Goal: Task Accomplishment & Management: Manage account settings

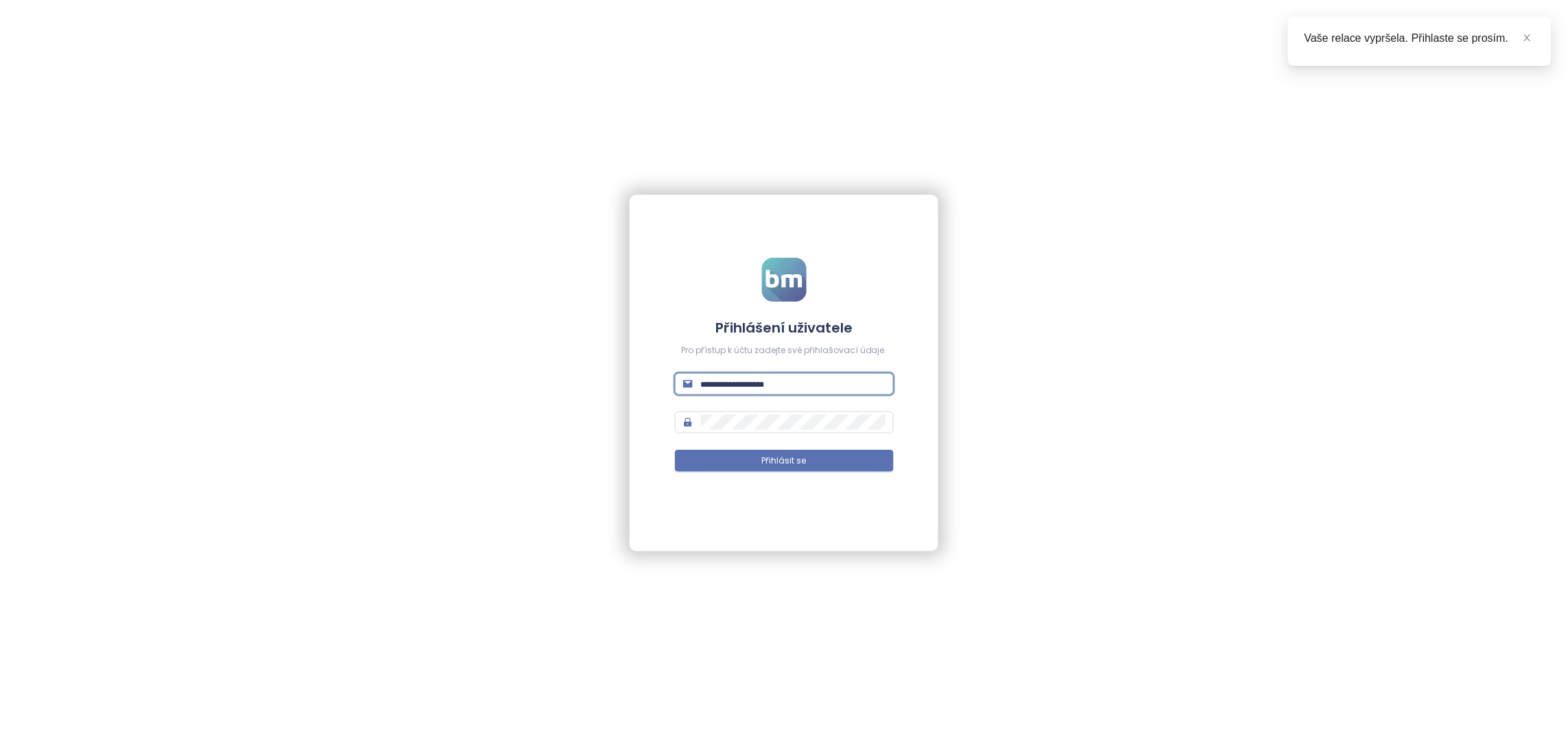
click at [731, 389] on input "text" at bounding box center [793, 384] width 184 height 15
paste input "**********"
type input "**********"
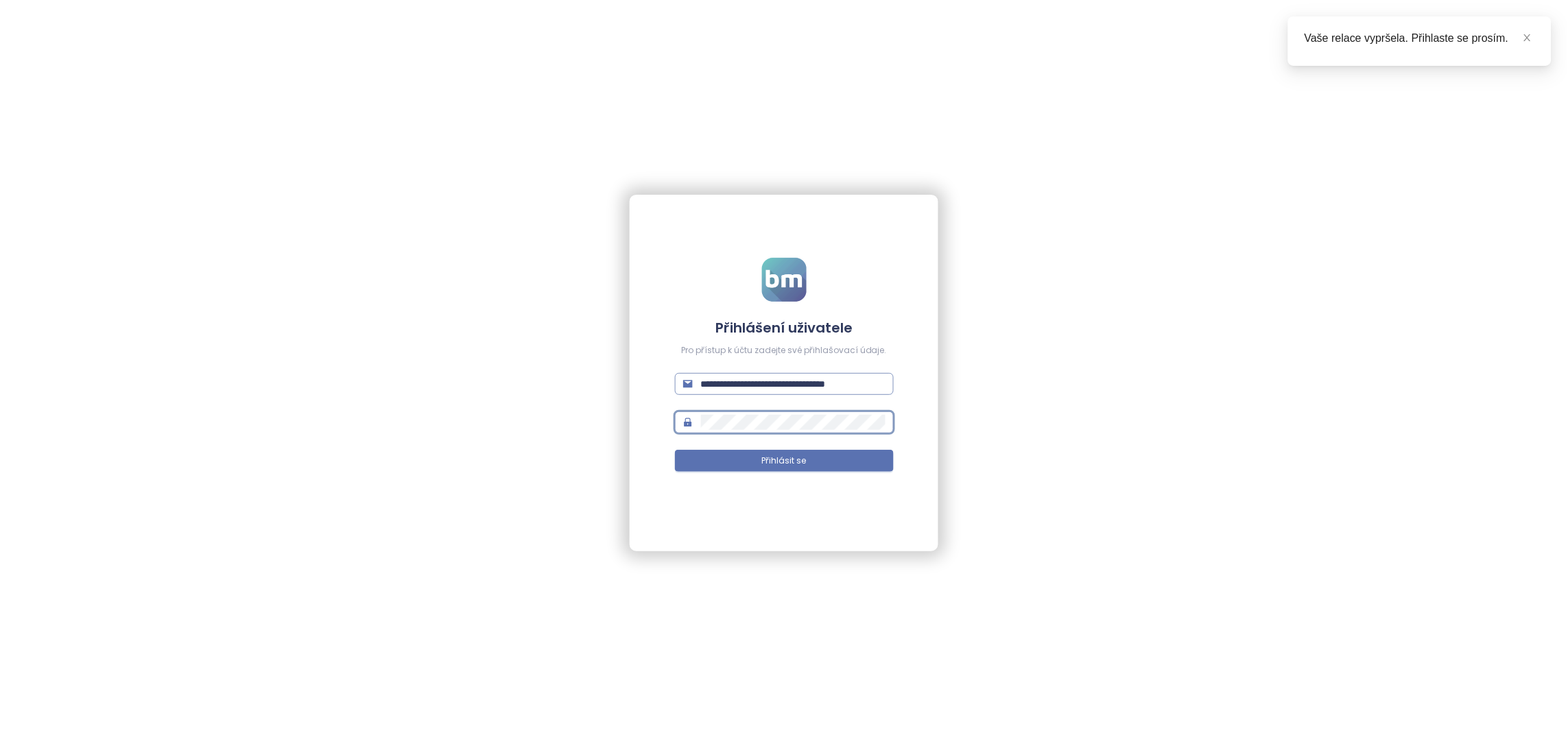
click at [675, 450] on button "Přihlásit se" at bounding box center [784, 461] width 219 height 22
drag, startPoint x: 795, startPoint y: 381, endPoint x: 639, endPoint y: 381, distance: 156.0
click at [639, 381] on div "**********" at bounding box center [784, 372] width 308 height 356
click at [617, 475] on div "**********" at bounding box center [784, 373] width 1568 height 746
click at [545, 390] on div "**********" at bounding box center [784, 373] width 1568 height 746
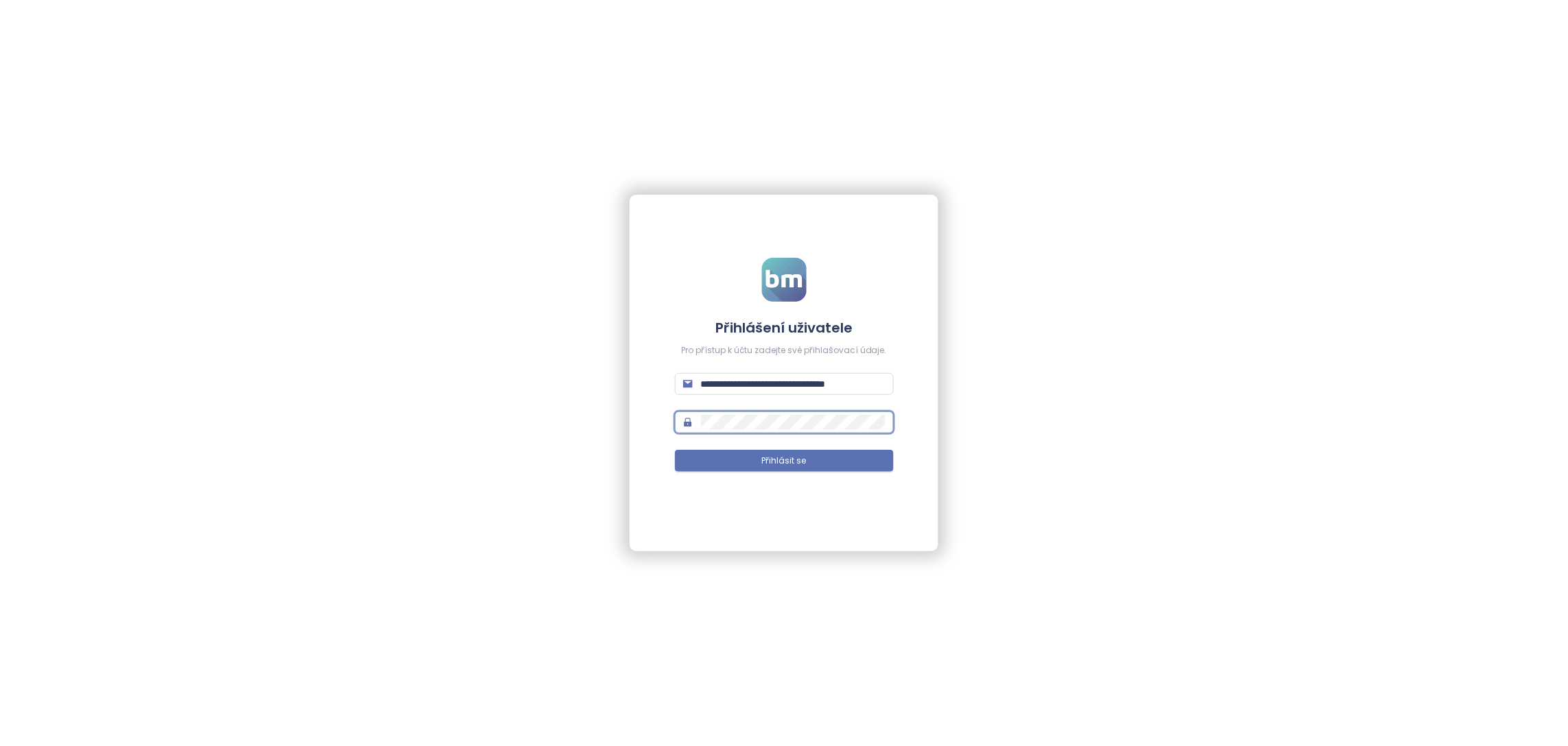
click at [675, 450] on button "Přihlásit se" at bounding box center [784, 461] width 219 height 22
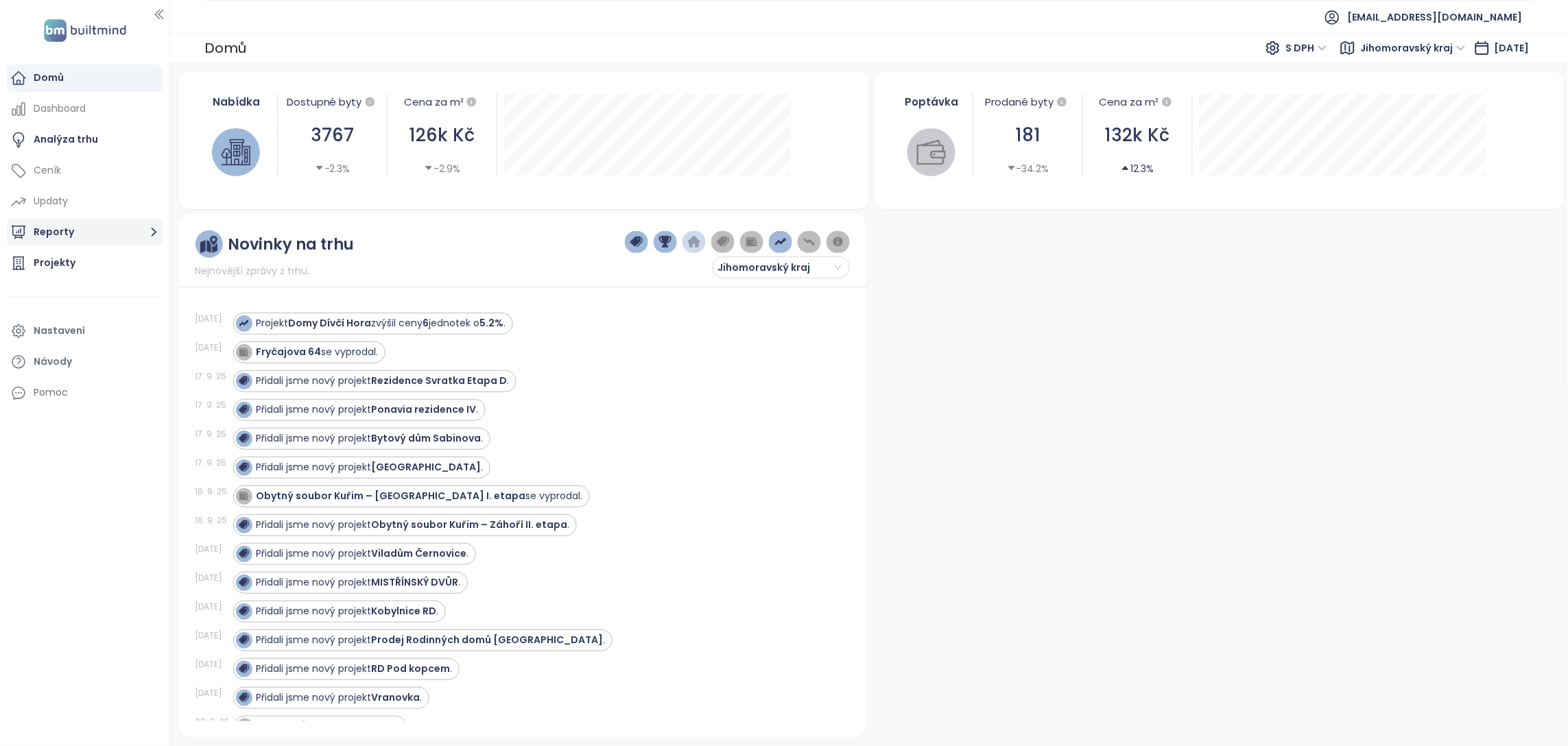
click at [53, 243] on button "Reporty" at bounding box center [85, 232] width 156 height 28
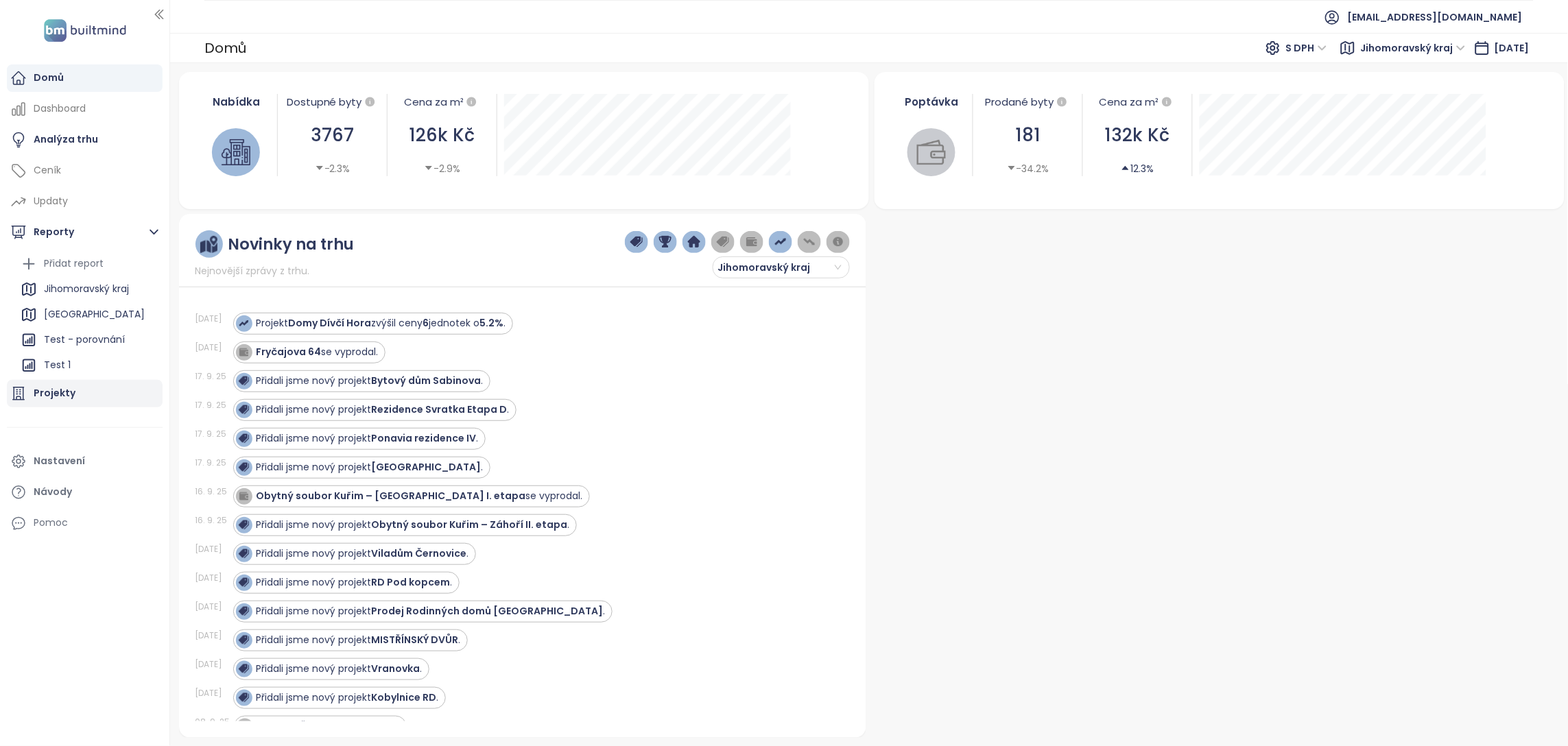
click at [56, 390] on div "Projekty" at bounding box center [54, 393] width 42 height 17
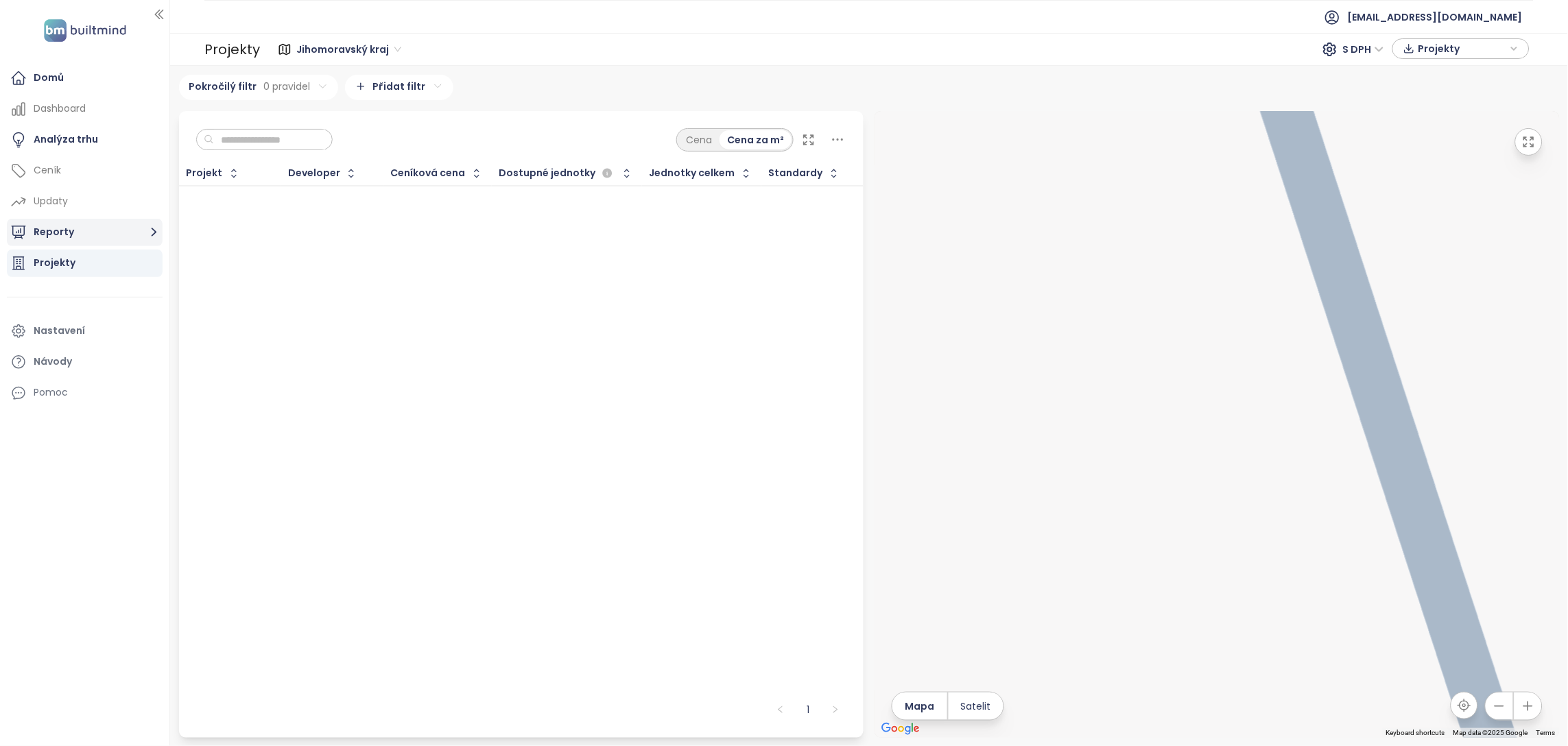
click at [77, 234] on button "Reporty" at bounding box center [85, 232] width 156 height 28
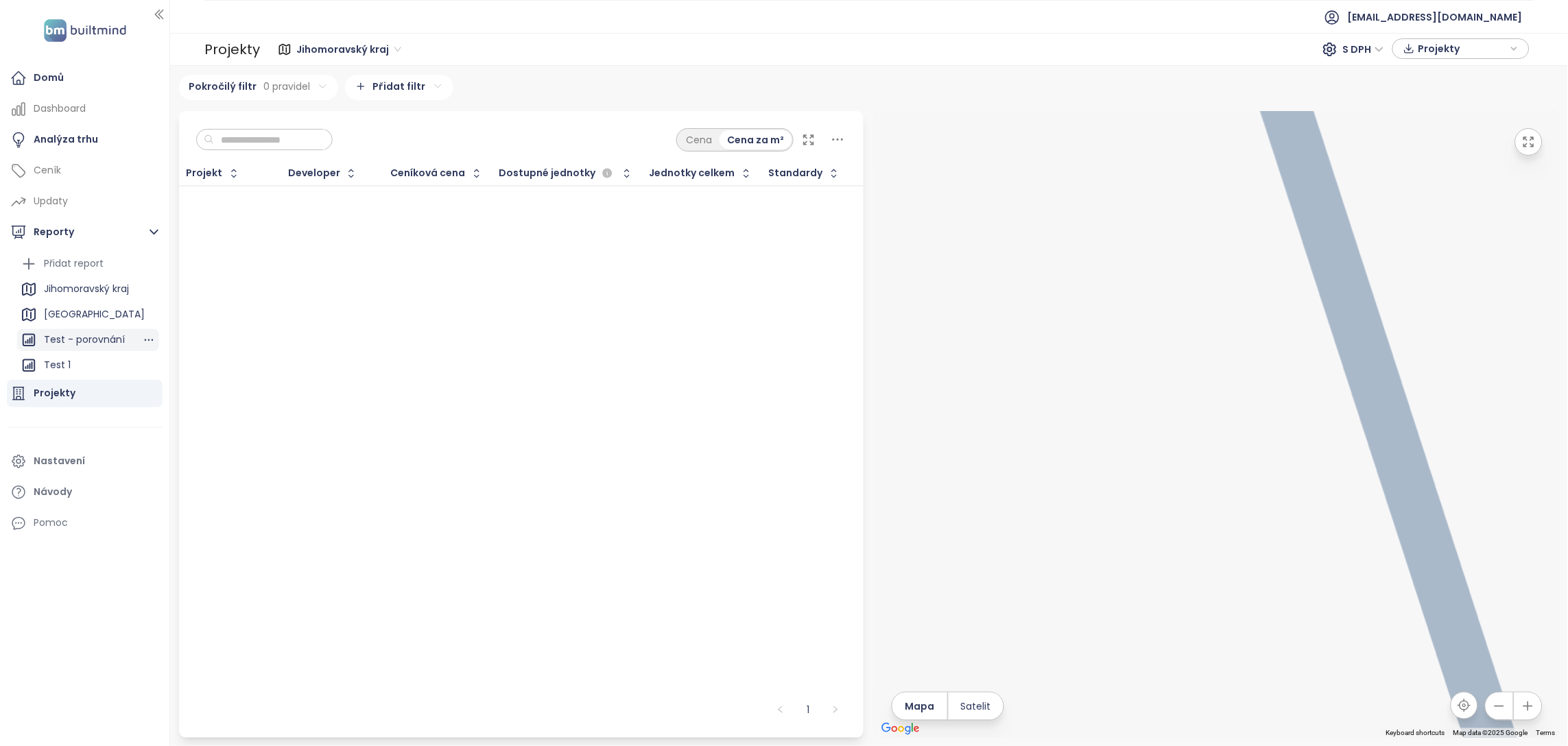
click at [112, 342] on div "Test - porovnání" at bounding box center [84, 339] width 81 height 17
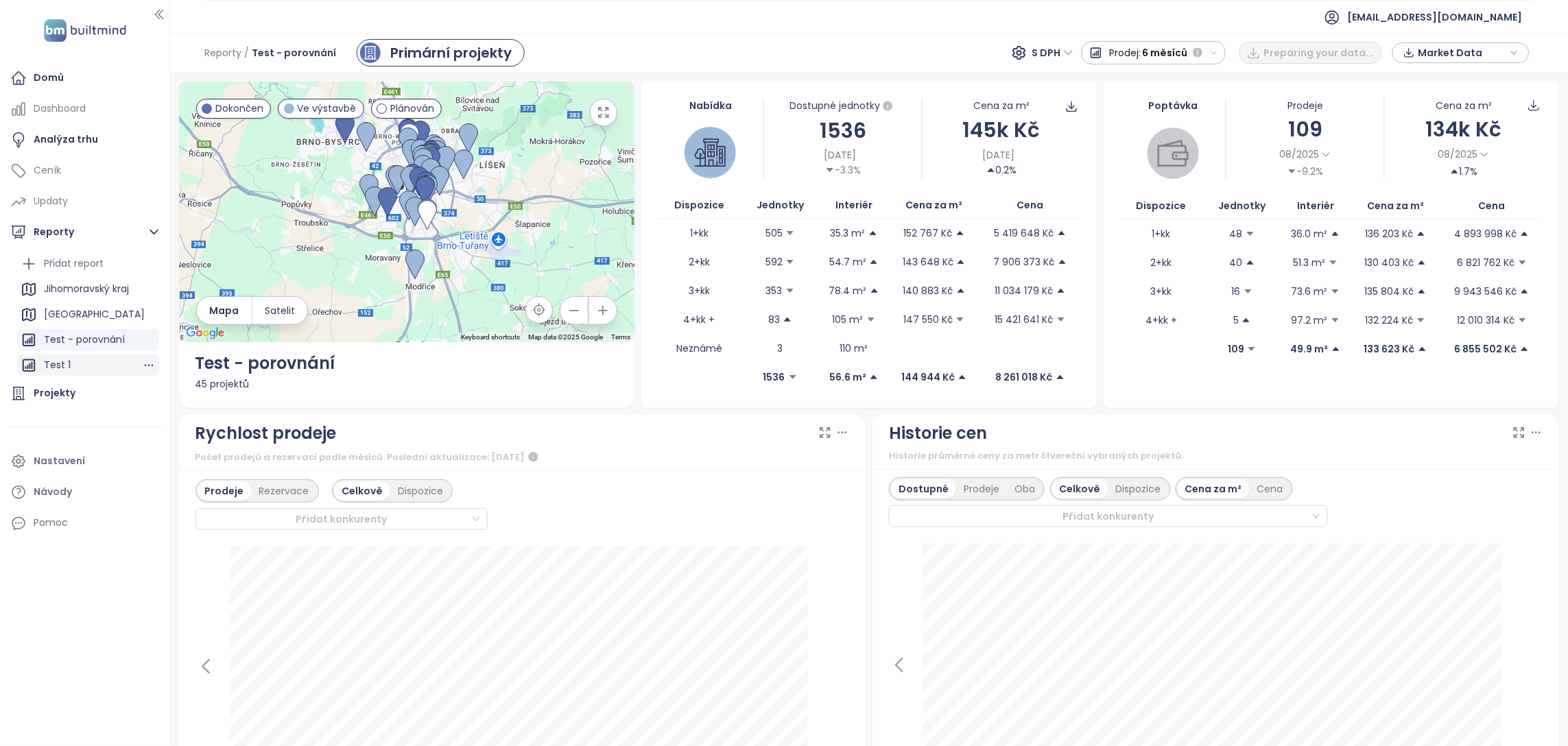
click at [78, 364] on div "Test 1" at bounding box center [88, 365] width 142 height 22
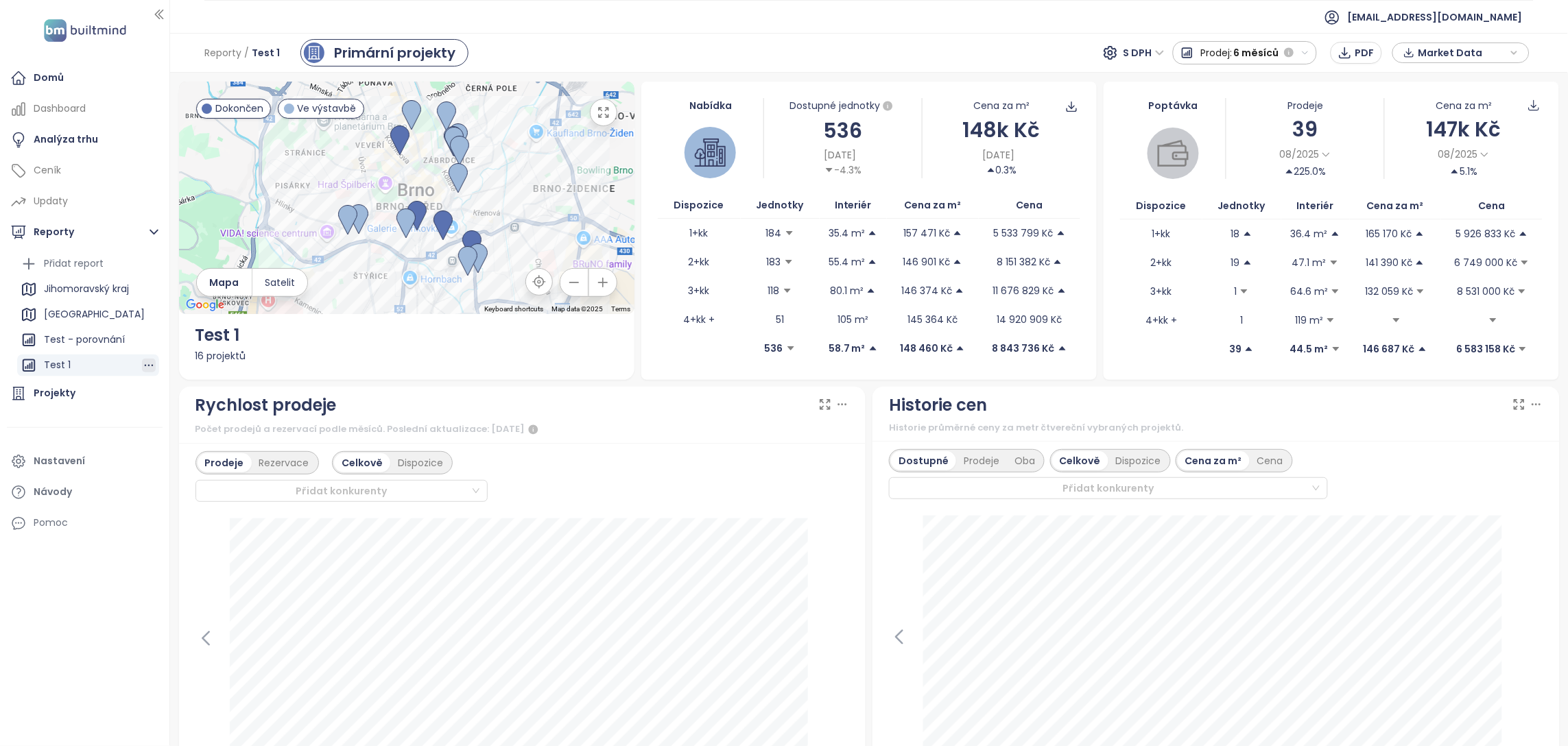
click at [150, 367] on icon "button" at bounding box center [149, 365] width 14 height 14
click at [139, 339] on button "Odstranit" at bounding box center [143, 339] width 72 height 21
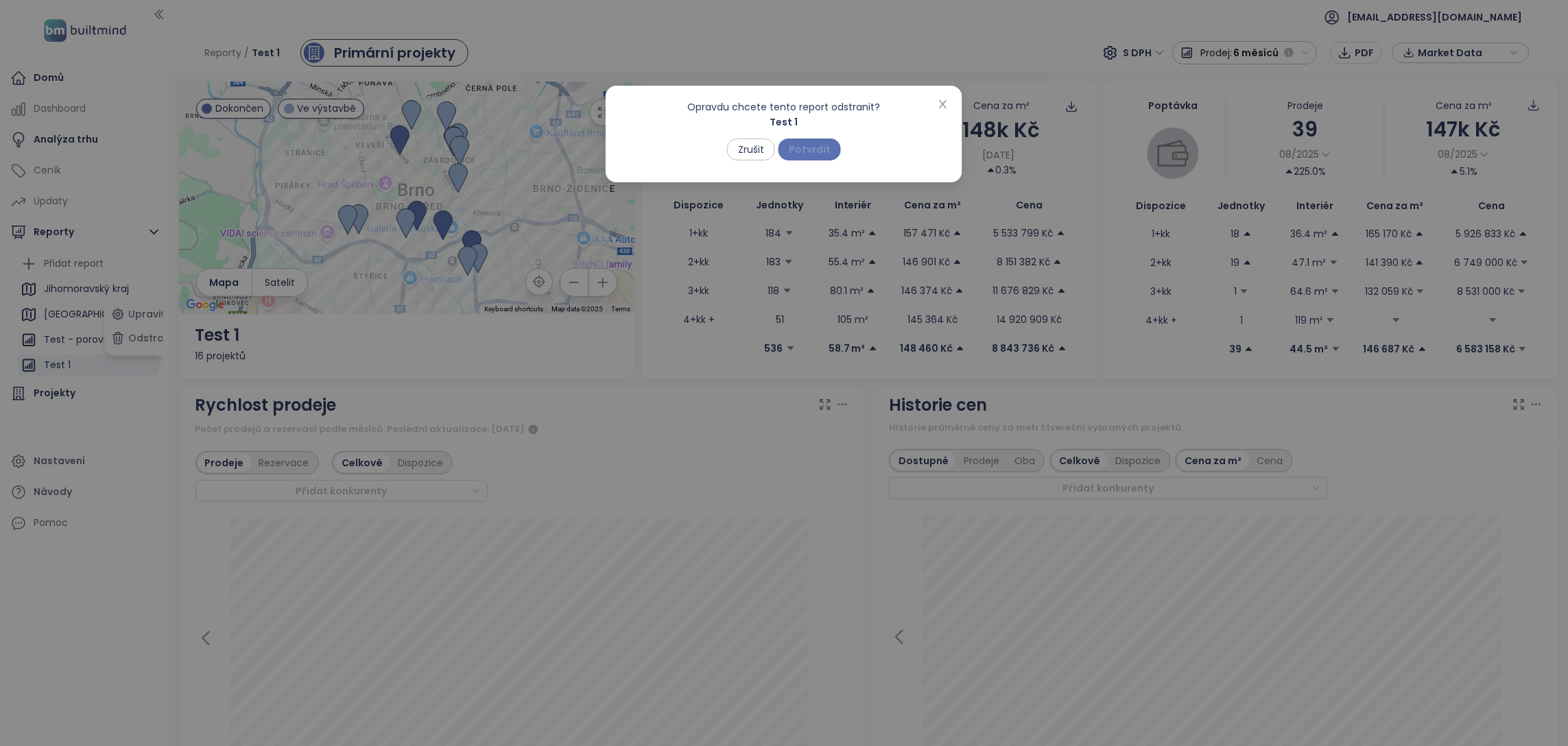
click at [806, 145] on span "Potvrdit" at bounding box center [809, 150] width 42 height 15
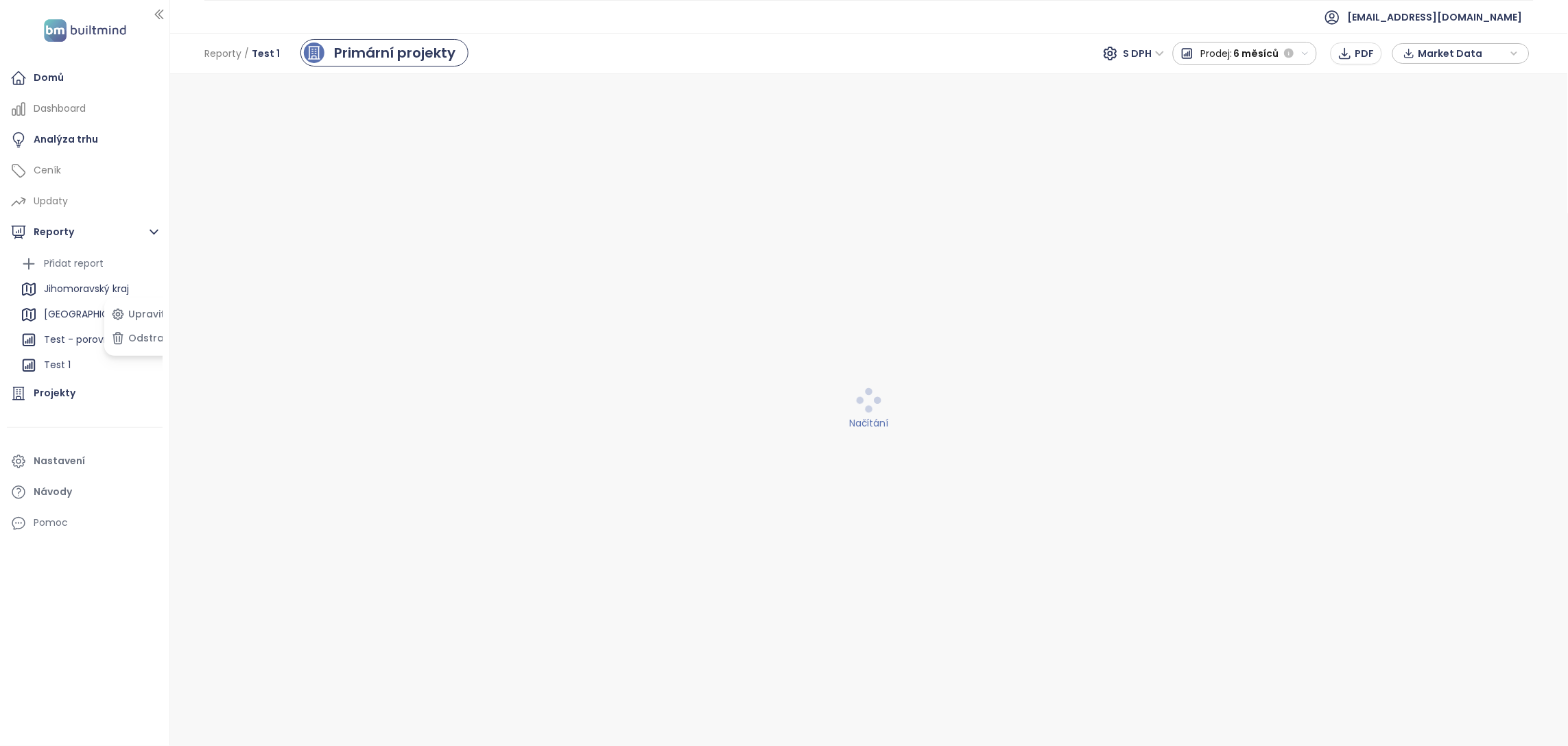
click at [135, 425] on li at bounding box center [85, 427] width 156 height 34
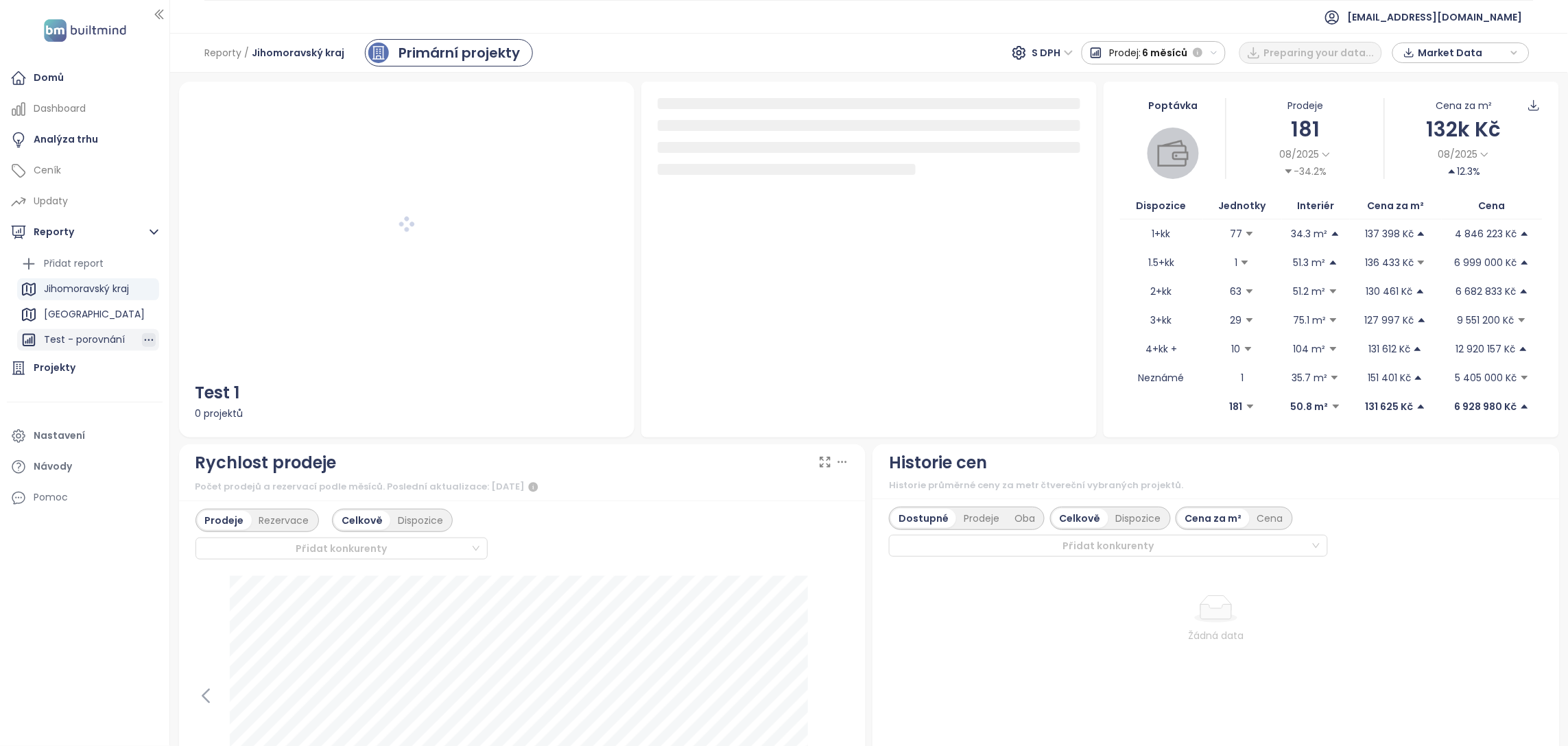
click at [149, 340] on icon "button" at bounding box center [149, 340] width 9 height 2
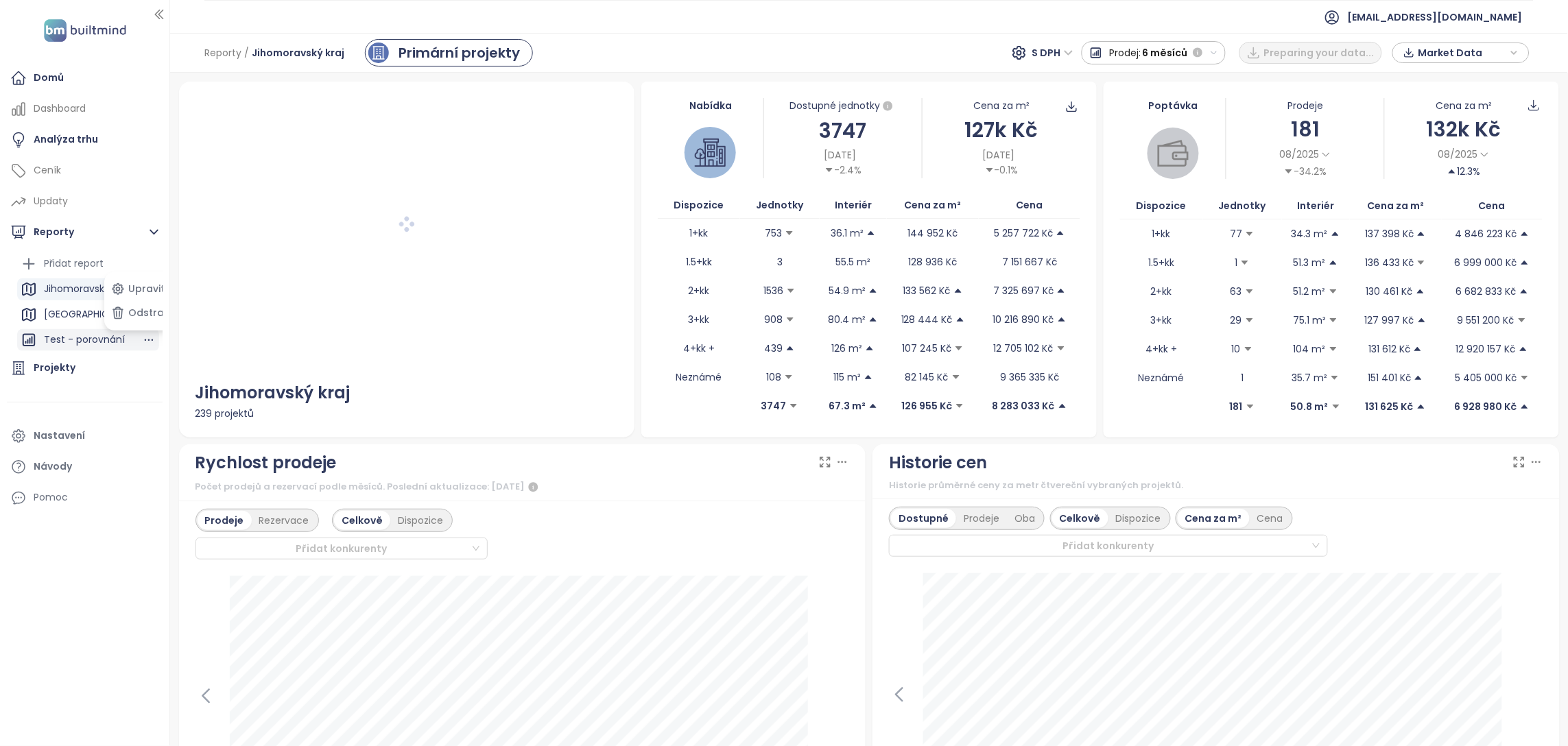
click at [142, 379] on div "Projekty" at bounding box center [85, 368] width 156 height 28
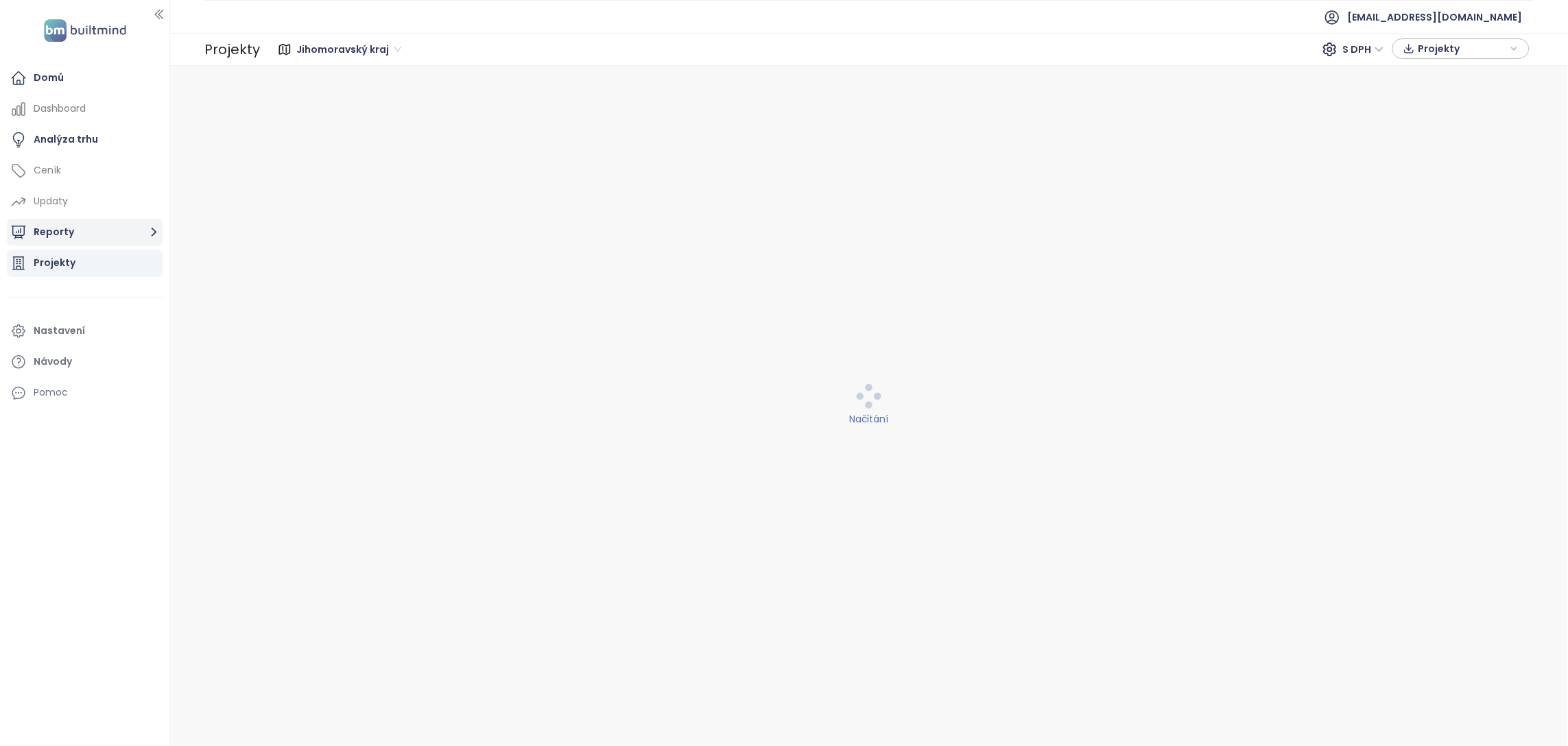
click at [102, 236] on button "Reporty" at bounding box center [85, 232] width 156 height 28
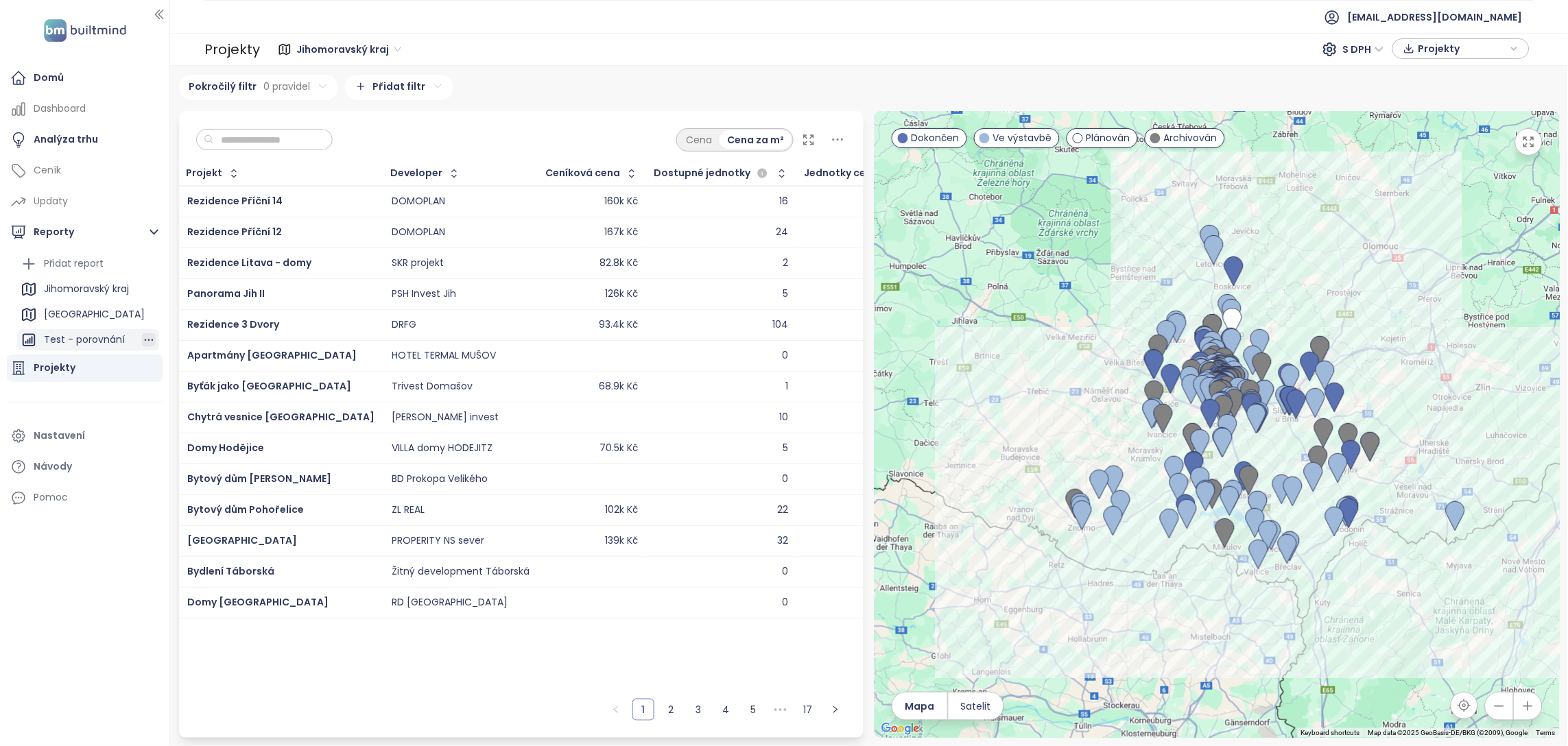
click at [151, 339] on icon "button" at bounding box center [149, 340] width 14 height 14
click at [140, 315] on button "Odstranit" at bounding box center [143, 313] width 72 height 21
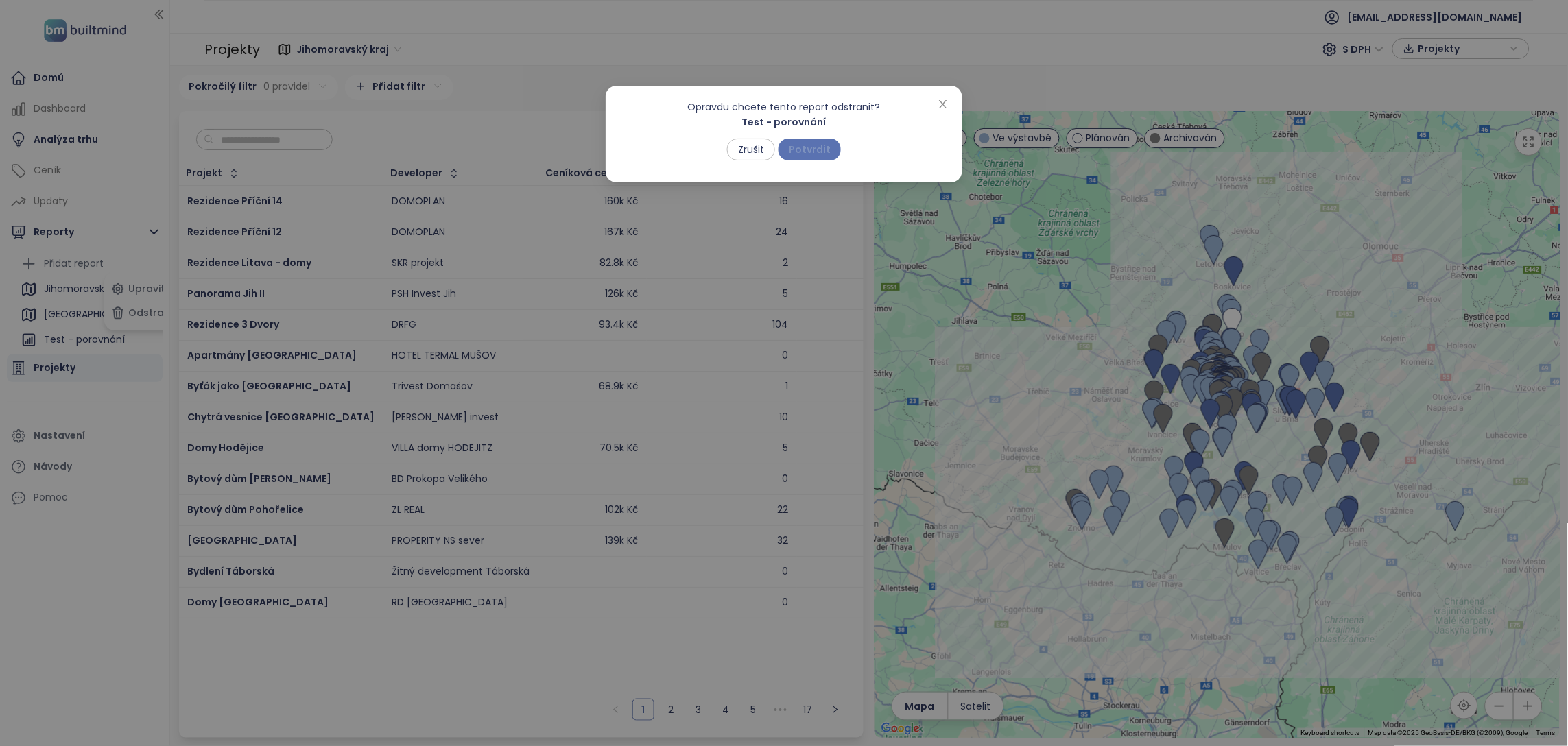
click at [807, 150] on span "Potvrdit" at bounding box center [809, 150] width 42 height 15
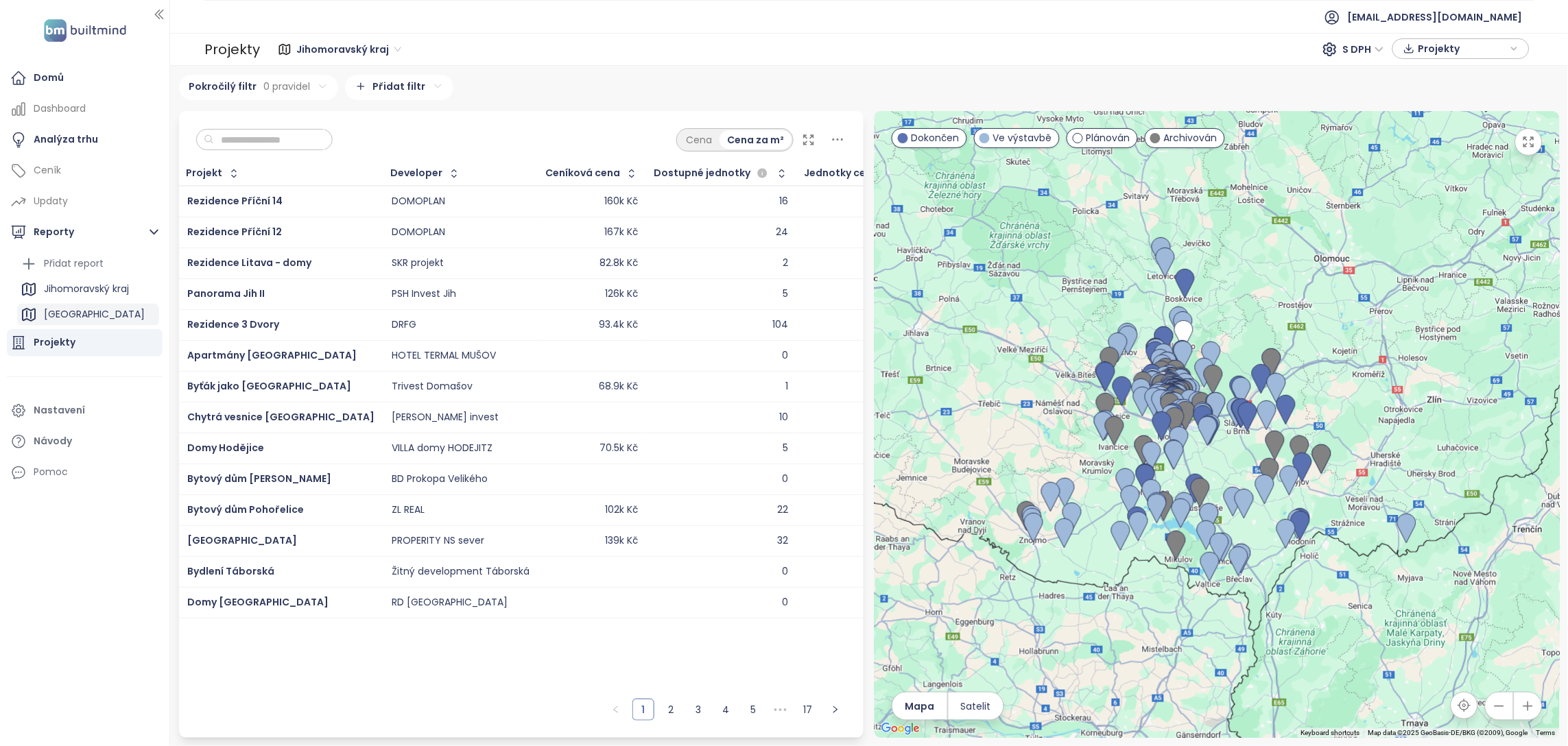
click at [63, 319] on div "Brno" at bounding box center [95, 314] width 101 height 17
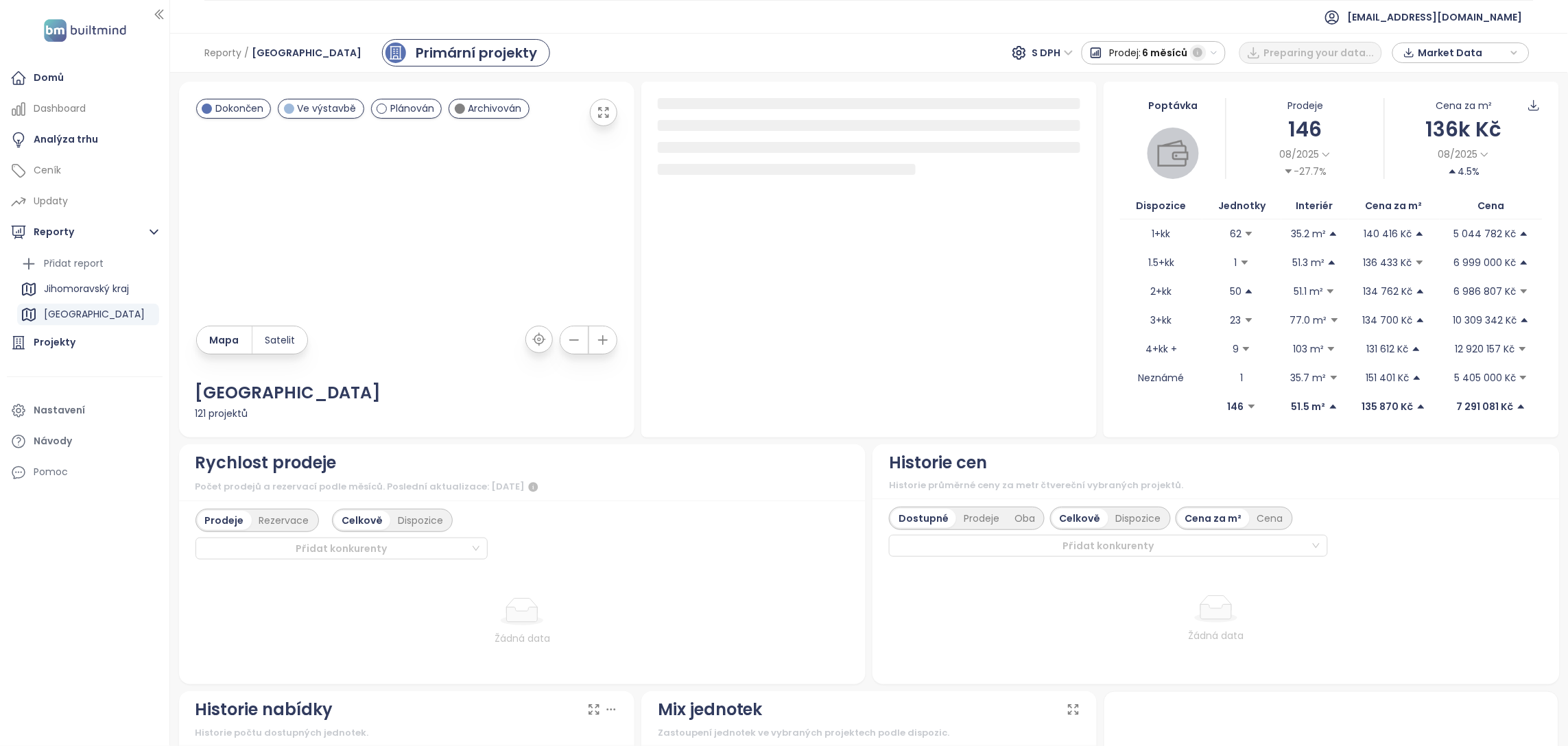
click at [1202, 54] on icon "button" at bounding box center [1198, 53] width 10 height 10
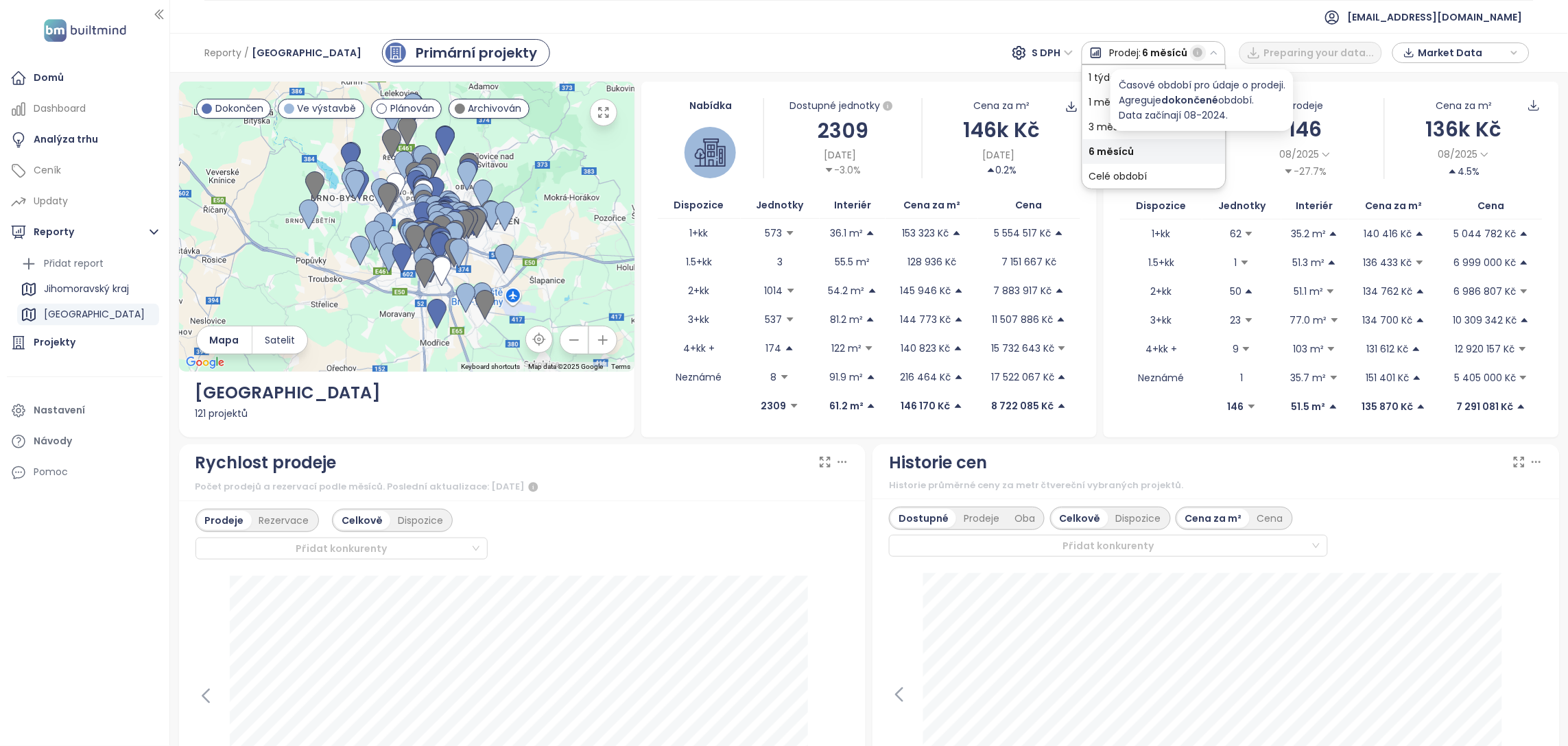
click at [1202, 54] on icon "button" at bounding box center [1198, 53] width 10 height 10
click at [1219, 54] on icon "button" at bounding box center [1214, 53] width 9 height 9
click at [1137, 170] on div "Celé období" at bounding box center [1154, 177] width 143 height 25
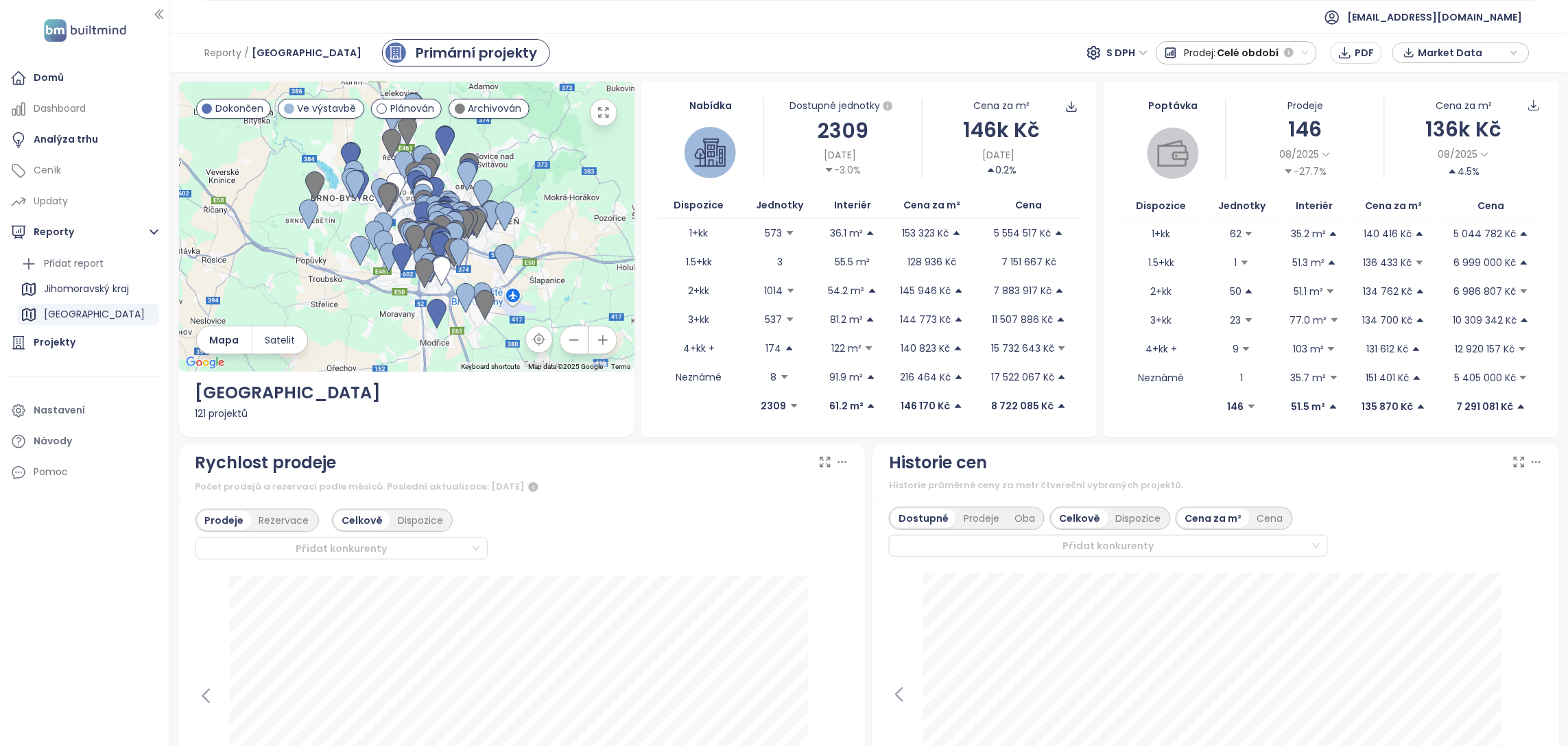
click at [1312, 59] on button "Prodej: Celé období" at bounding box center [1237, 53] width 161 height 23
click at [54, 341] on div "Projekty" at bounding box center [54, 342] width 42 height 17
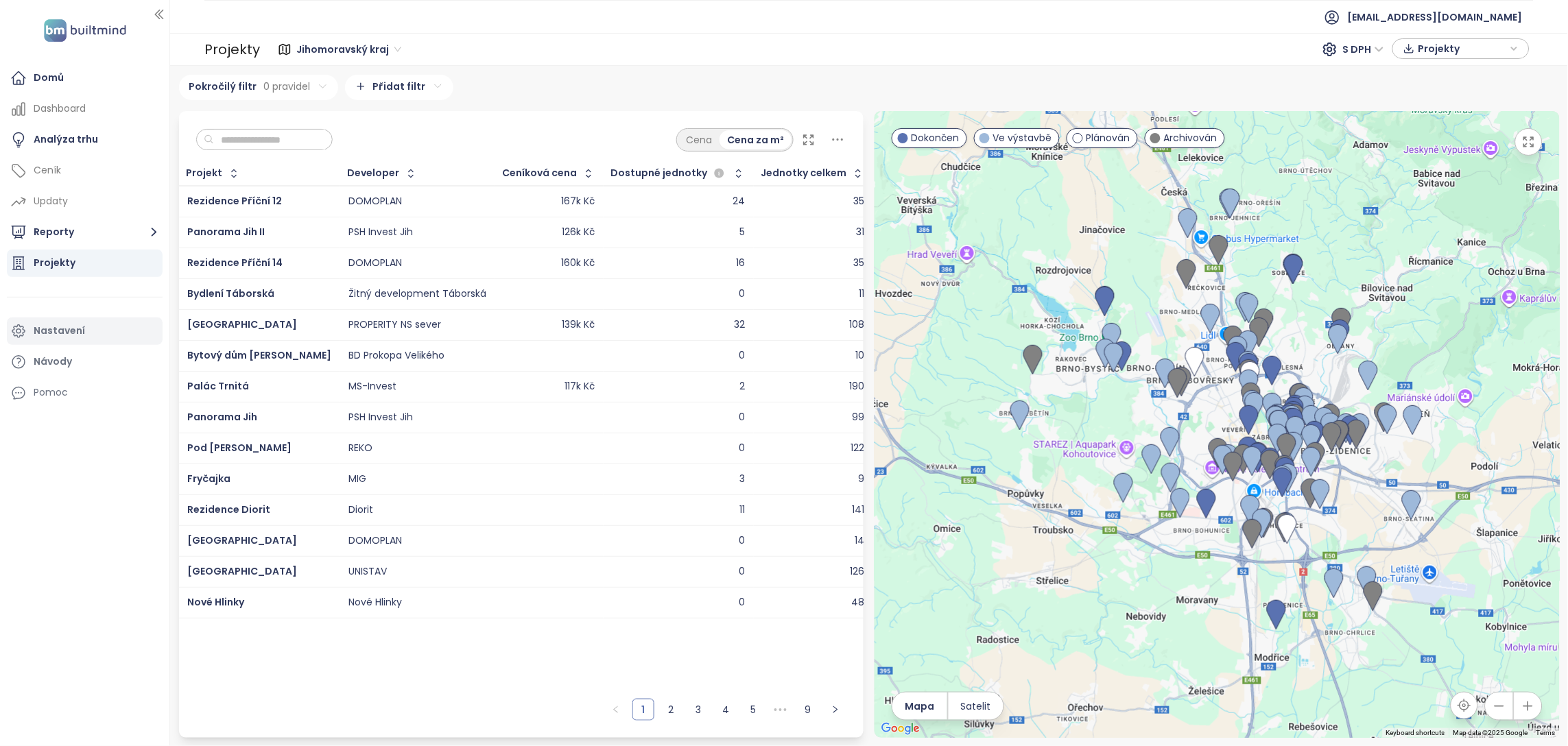
click at [72, 327] on div "Nastavení" at bounding box center [59, 330] width 52 height 17
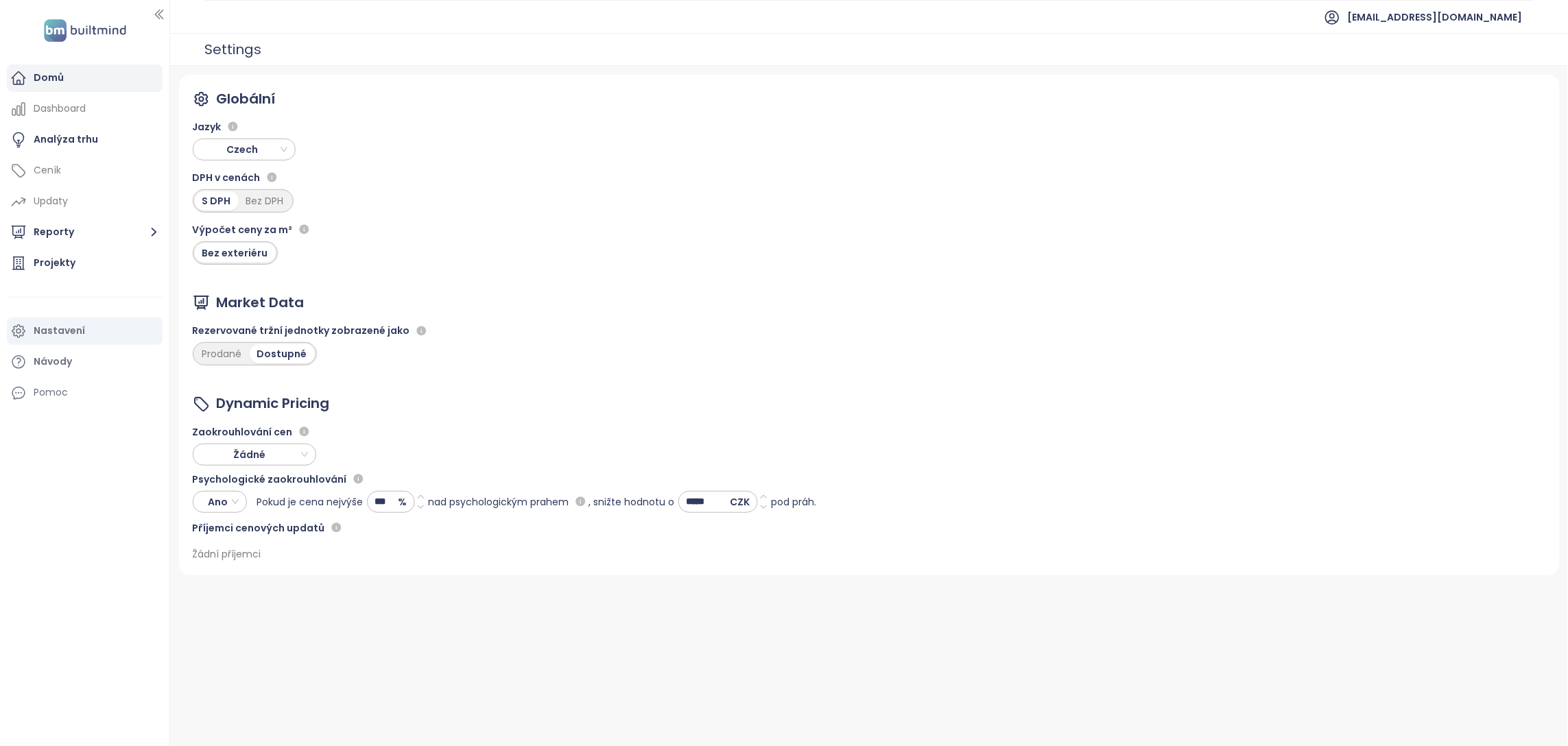
click at [70, 81] on div "Domů" at bounding box center [85, 78] width 156 height 28
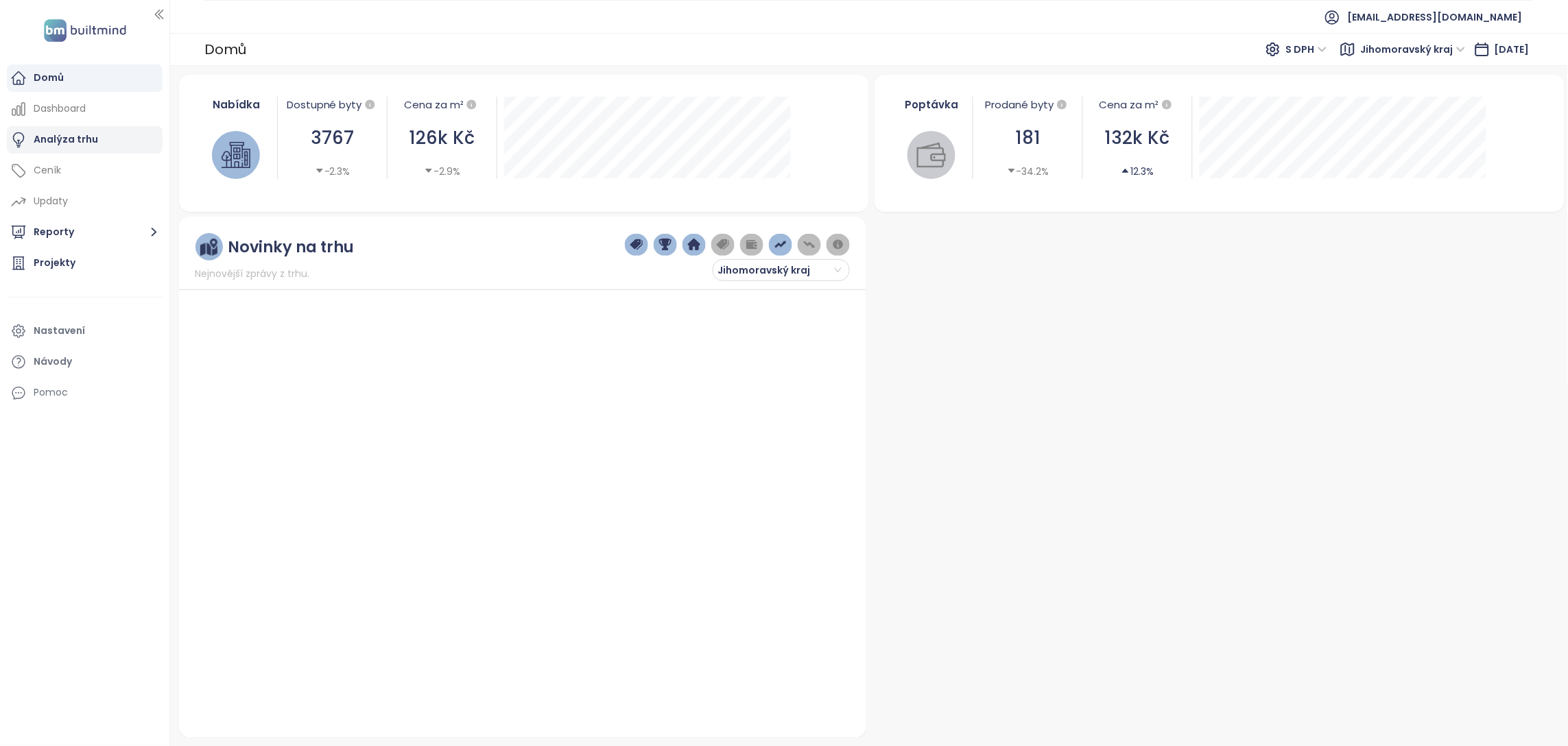
click at [87, 144] on div "Analýza trhu" at bounding box center [66, 139] width 64 height 17
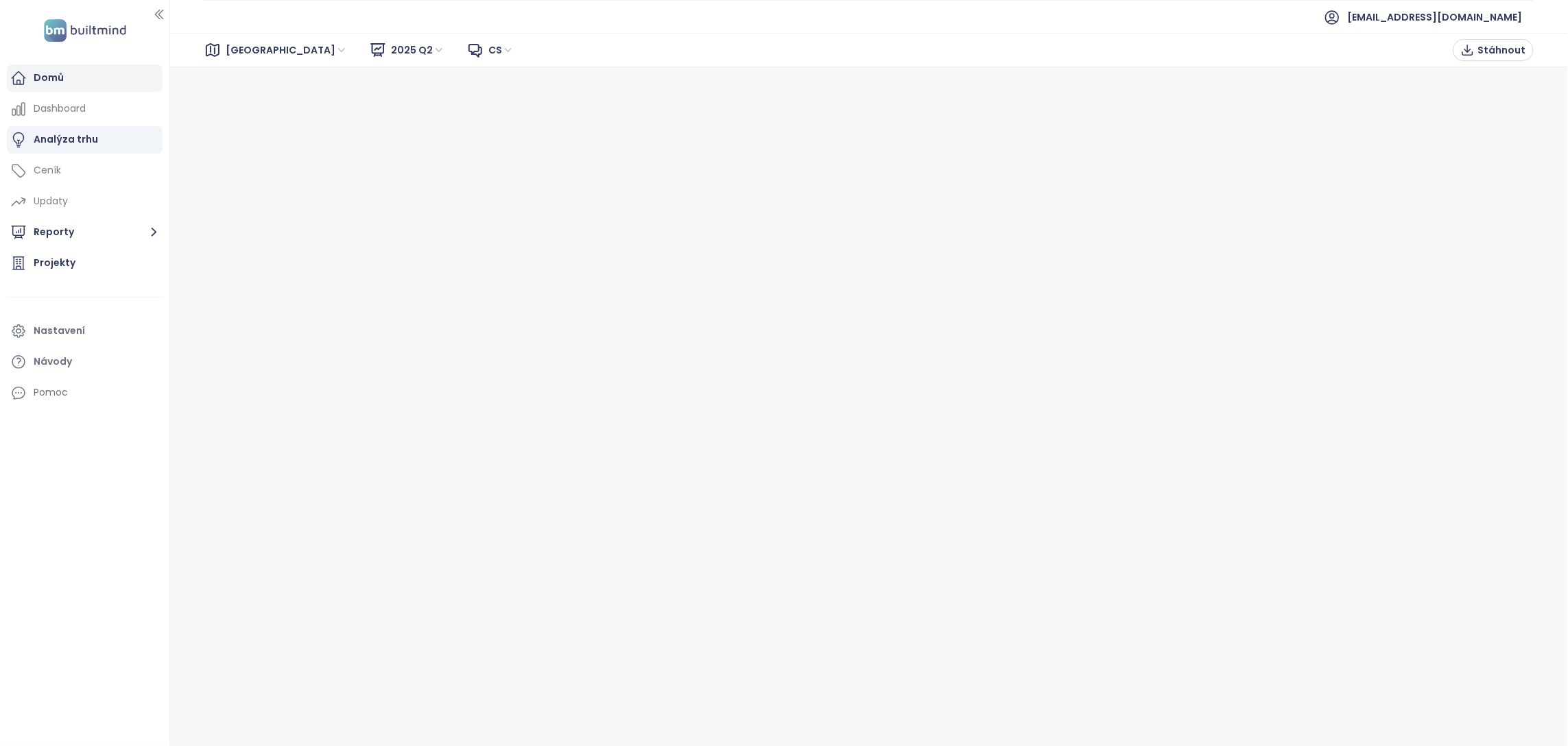
click at [75, 74] on div "Domů" at bounding box center [85, 78] width 156 height 28
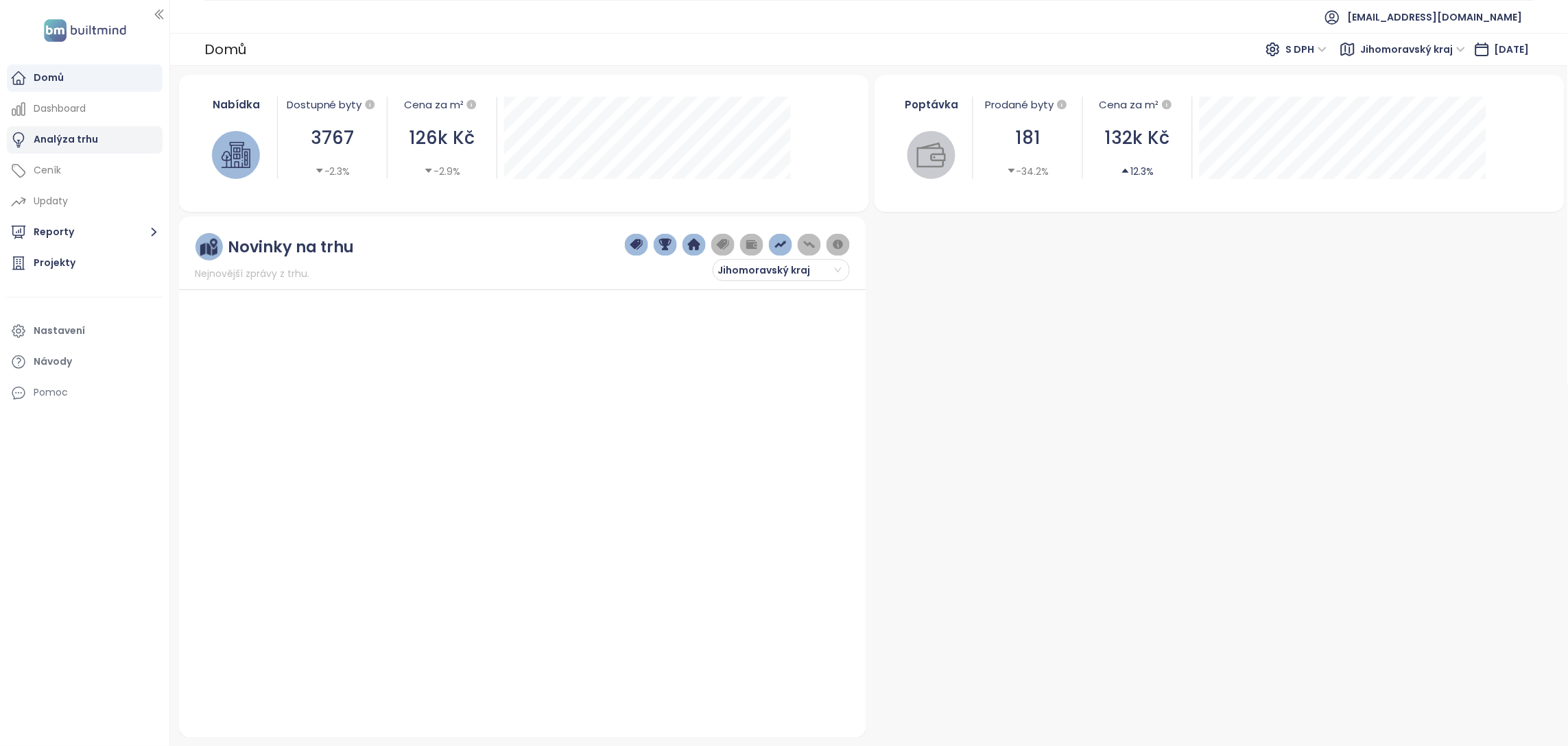
click at [75, 139] on div "Analýza trhu" at bounding box center [66, 139] width 64 height 17
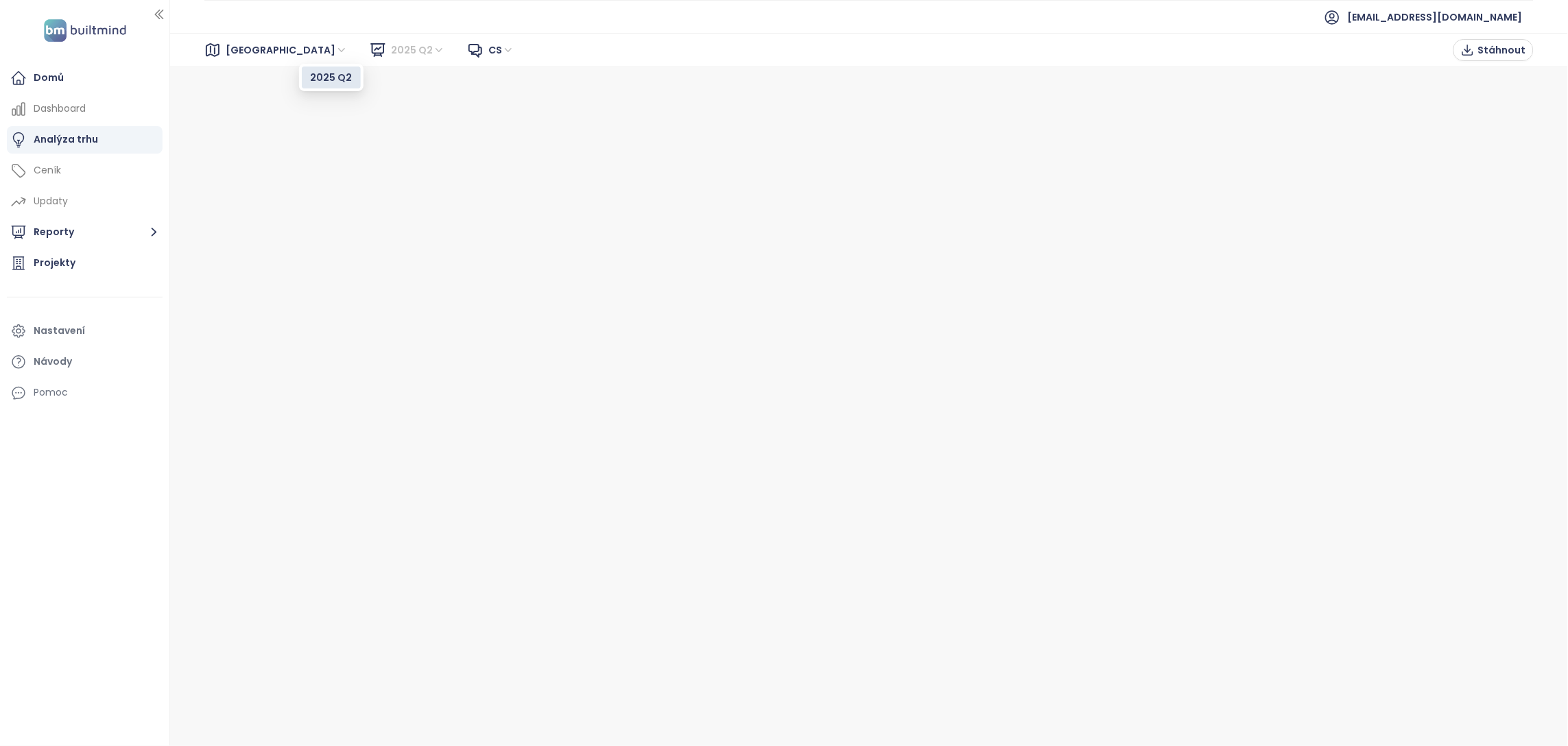
click at [391, 52] on span "2025 Q2" at bounding box center [418, 50] width 54 height 21
click at [243, 48] on span "Brno" at bounding box center [286, 50] width 122 height 21
click at [88, 71] on div "Domů" at bounding box center [85, 78] width 156 height 28
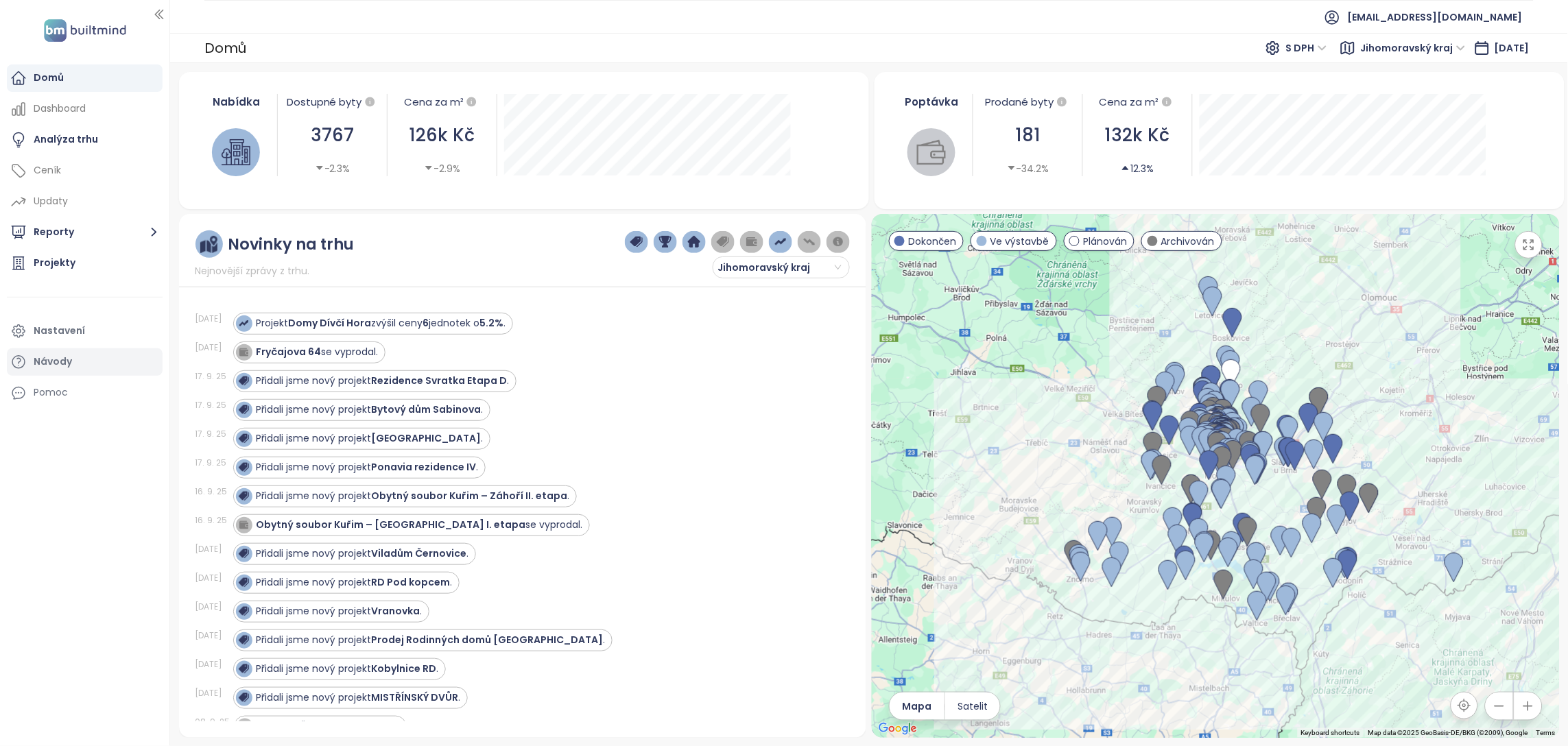
click at [59, 358] on div "Návody" at bounding box center [53, 361] width 39 height 17
